Goal: Task Accomplishment & Management: Use online tool/utility

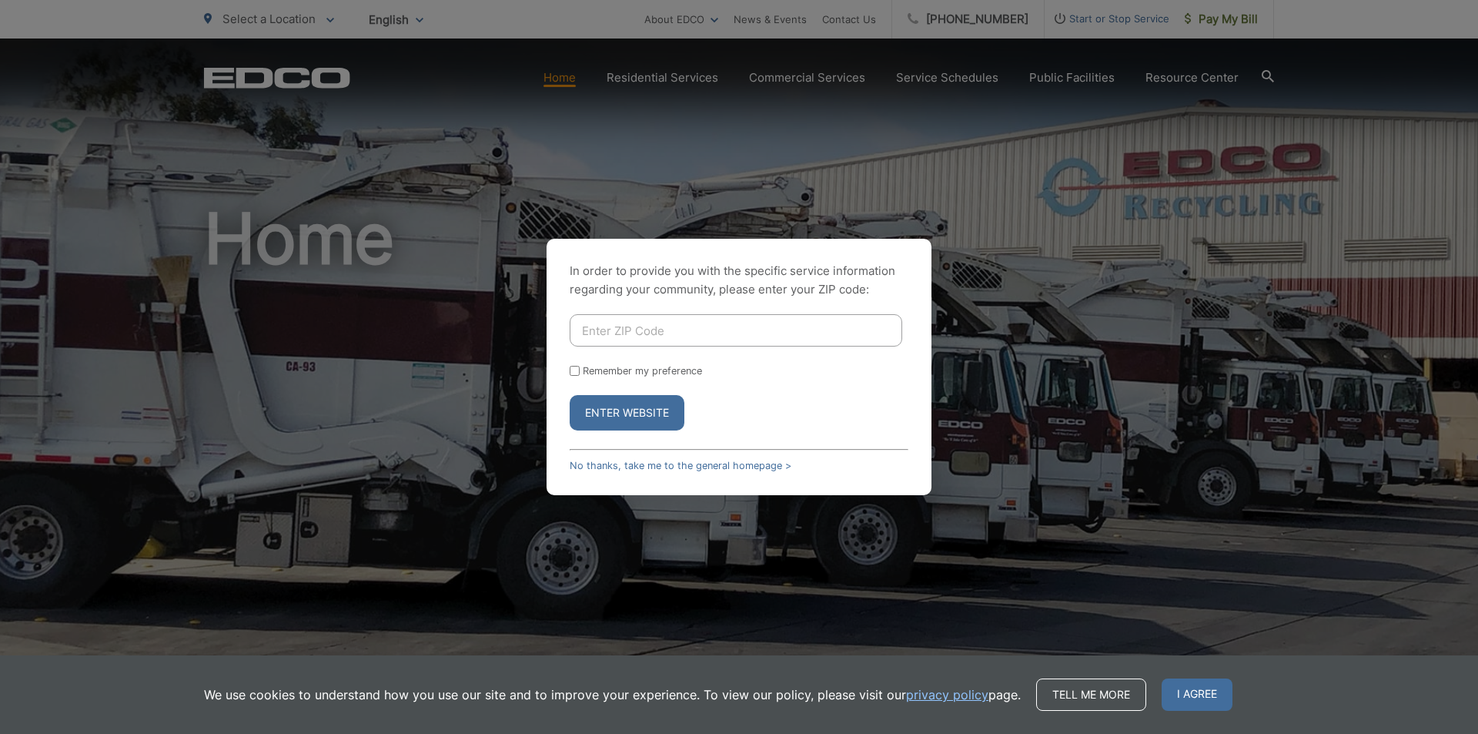
click at [638, 332] on input "Enter ZIP Code" at bounding box center [736, 330] width 333 height 32
type input "92101"
click at [660, 410] on button "Enter Website" at bounding box center [627, 412] width 115 height 35
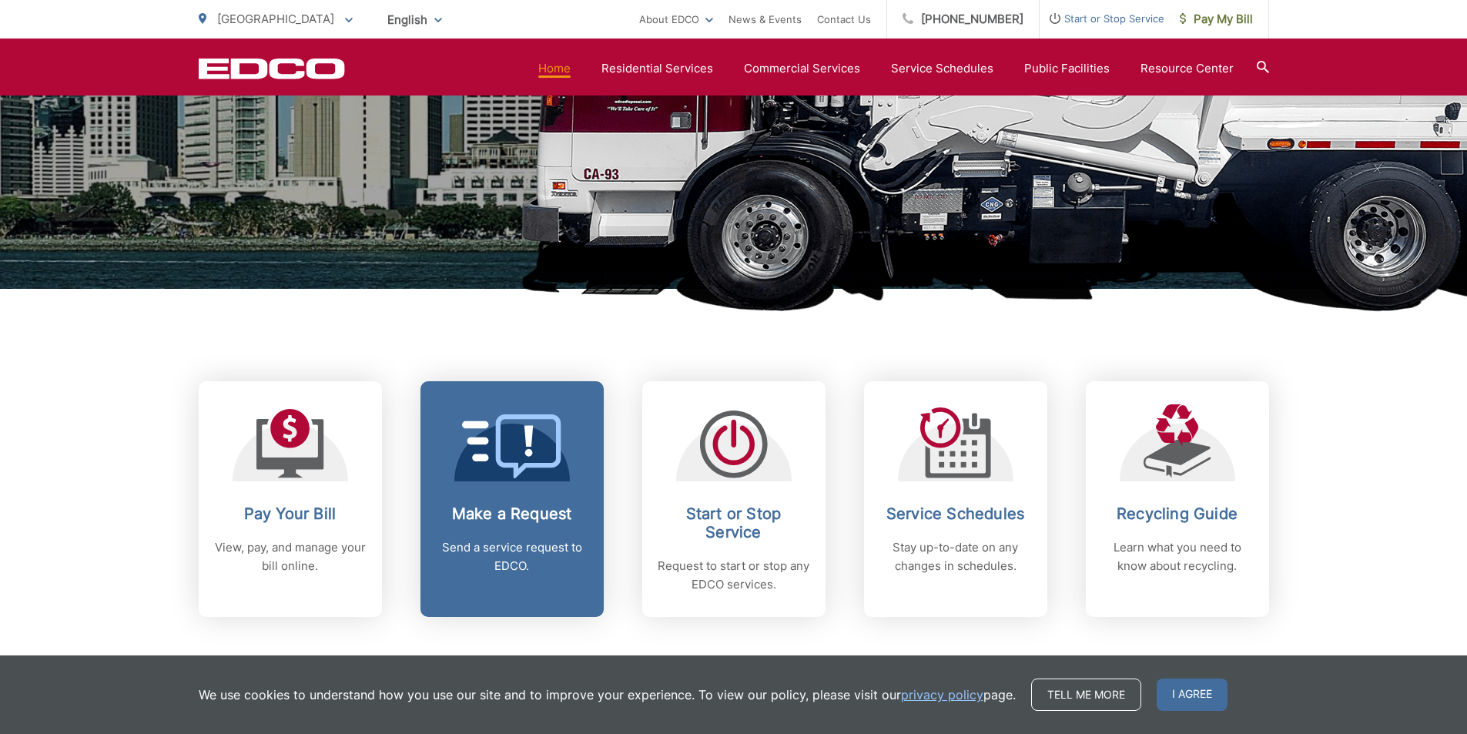
scroll to position [462, 0]
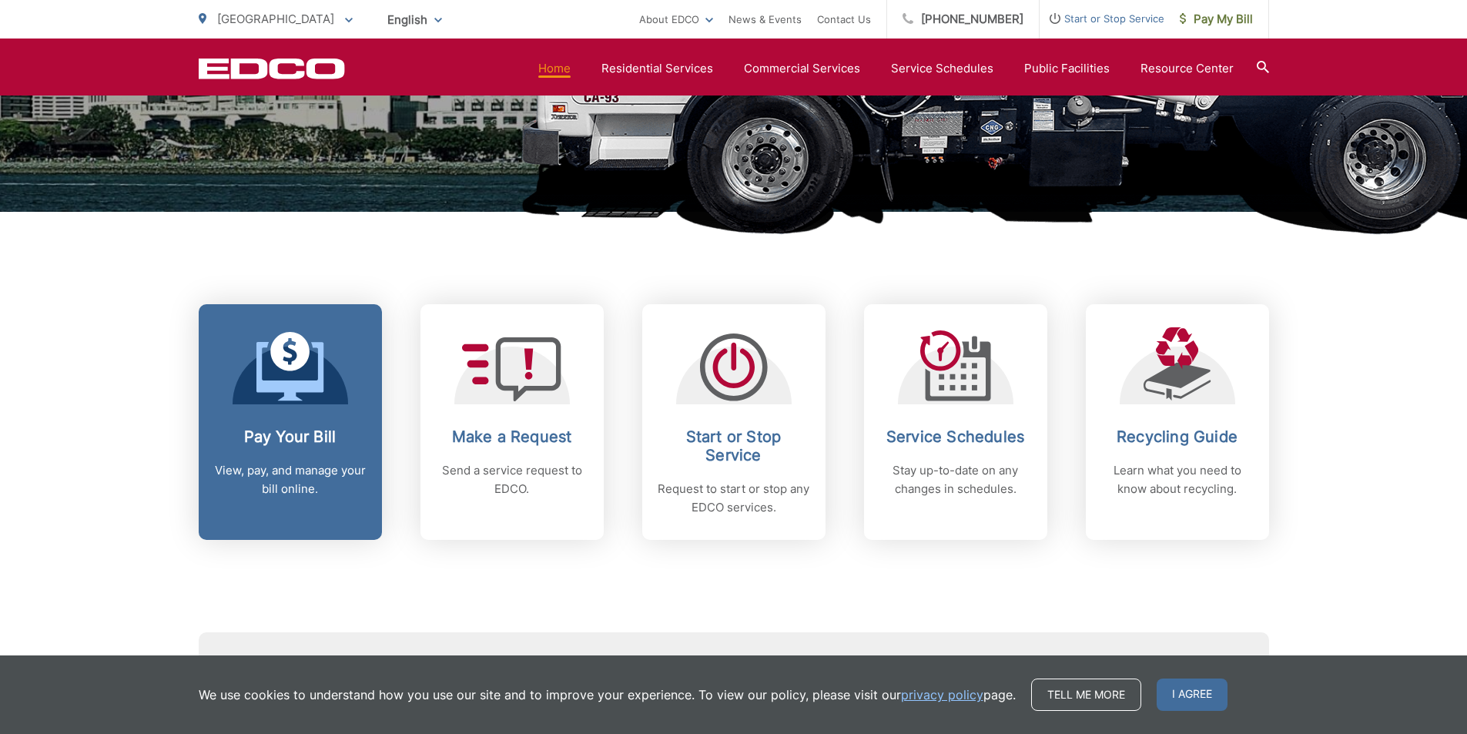
click at [309, 416] on link "Pay Your Bill View, pay, and manage your bill online." at bounding box center [290, 422] width 183 height 236
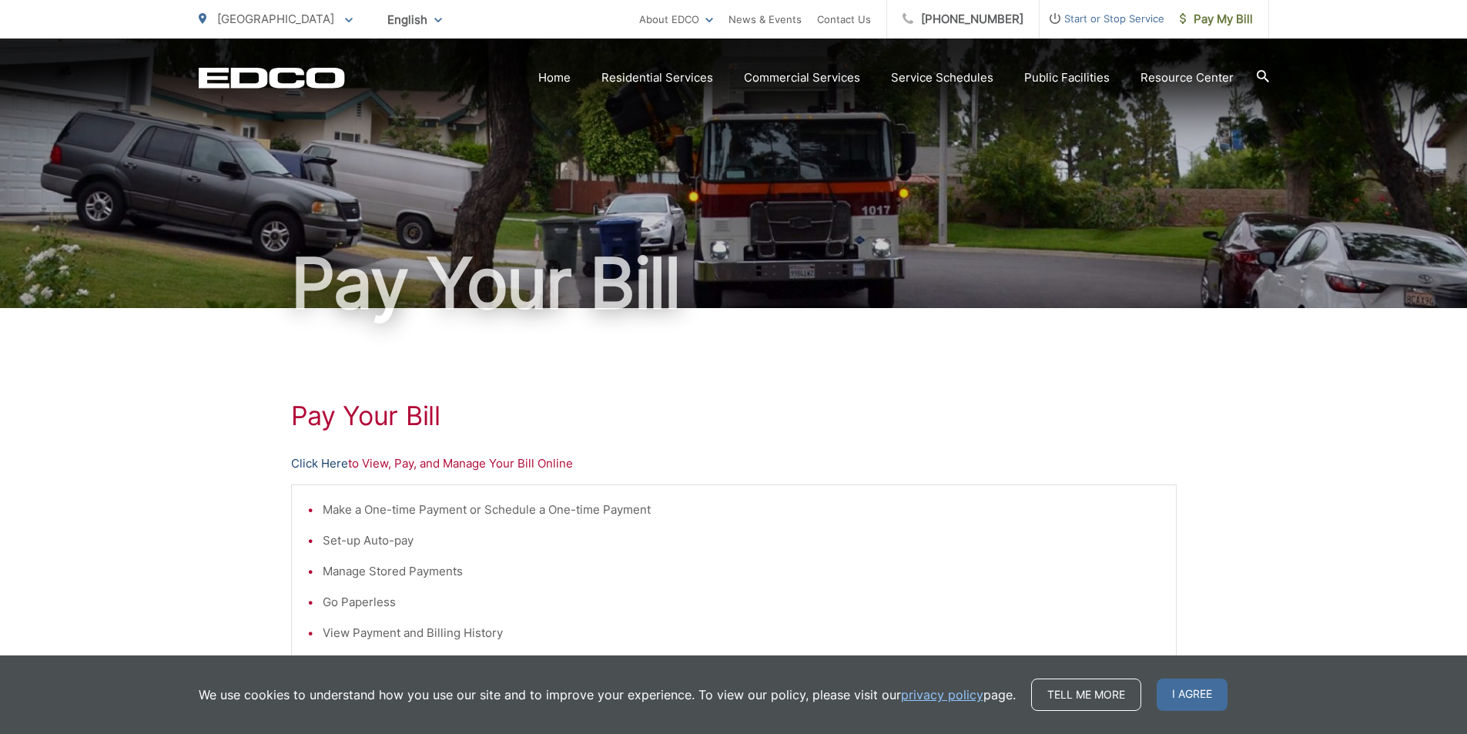
click at [334, 458] on link "Click Here" at bounding box center [319, 463] width 57 height 18
